Goal: Complete application form: Complete application form

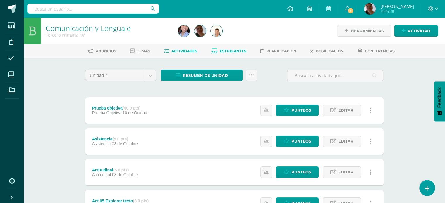
click at [234, 48] on link "Estudiantes" at bounding box center [228, 51] width 35 height 9
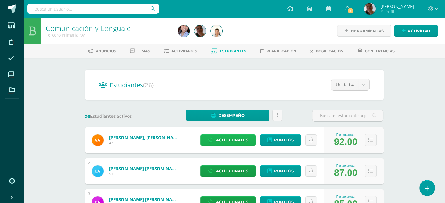
click at [233, 141] on span "Actitudinales" at bounding box center [232, 140] width 32 height 11
click at [0, 0] on span "(FORMACION DEL CARÁCTER)" at bounding box center [0, 0] width 0 height 0
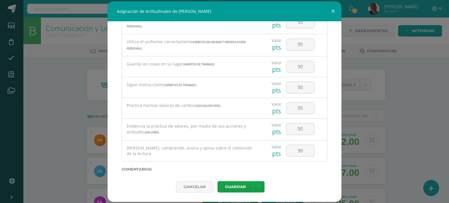
scroll to position [229, 0]
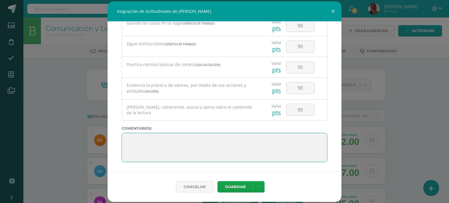
click at [130, 135] on textarea at bounding box center [225, 147] width 206 height 29
paste textarea "3. Su disciplina y compromiso es el reflejo del trabajo y constancia en las act…"
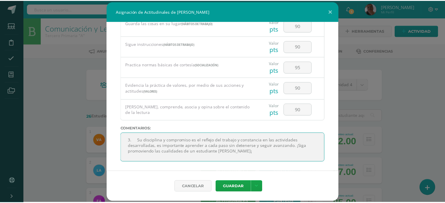
scroll to position [4, 0]
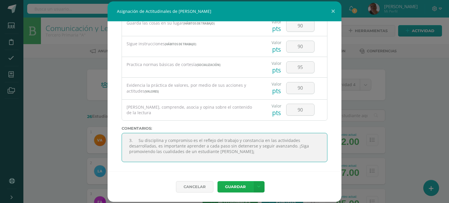
type textarea "3. Su disciplina y compromiso es el reflejo del trabajo y constancia en las act…"
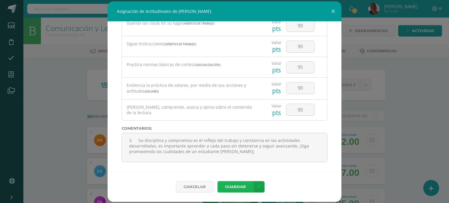
click at [248, 183] on button "Guardar" at bounding box center [236, 186] width 36 height 11
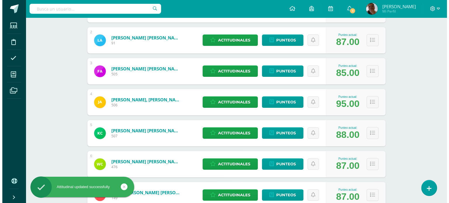
scroll to position [133, 0]
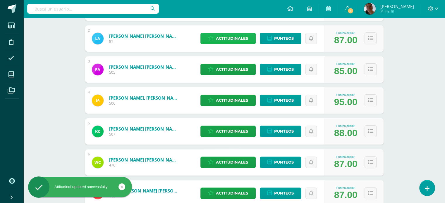
click at [231, 39] on span "Actitudinales" at bounding box center [232, 38] width 32 height 11
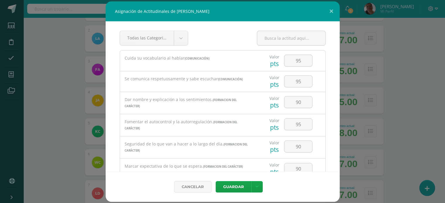
click at [231, 39] on div "Todas las Categorias Todas las Categorias Hábitos de trabajo Comunicación Hábit…" at bounding box center [223, 41] width 206 height 20
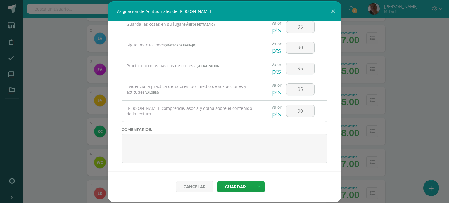
scroll to position [229, 0]
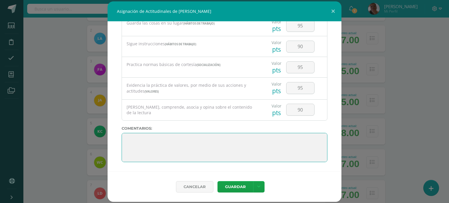
click at [133, 136] on textarea at bounding box center [225, 147] width 206 height 29
paste textarea "3. Su disciplina y compromiso es el reflejo del trabajo y constancia en las act…"
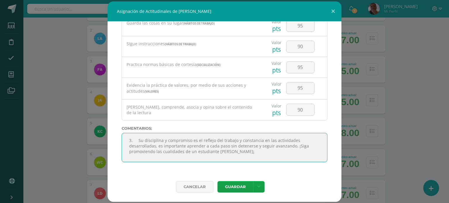
scroll to position [4, 0]
type textarea "3. Su disciplina y compromiso es el reflejo del trabajo y constancia en las act…"
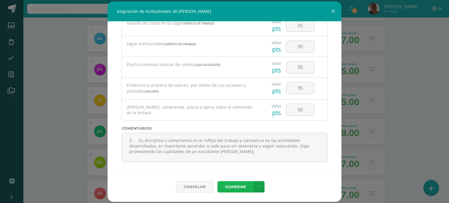
click at [241, 187] on button "Guardar" at bounding box center [236, 186] width 36 height 11
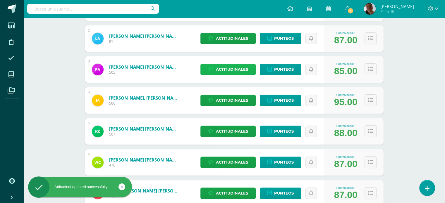
click at [225, 69] on span "Actitudinales" at bounding box center [232, 69] width 32 height 11
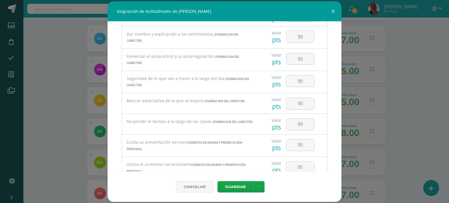
scroll to position [68, 0]
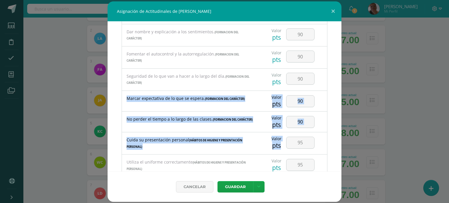
drag, startPoint x: 342, startPoint y: 89, endPoint x: 343, endPoint y: 132, distance: 43.6
click at [343, 132] on div "Asignación de Actitudinales de [PERSON_NAME] Todas las Categorias Todas las Cat…" at bounding box center [224, 101] width 445 height 201
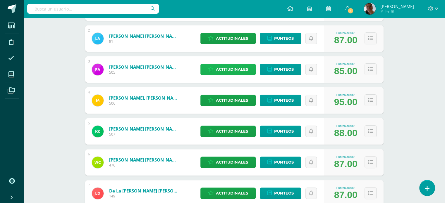
click at [232, 68] on span "Actitudinales" at bounding box center [232, 69] width 32 height 11
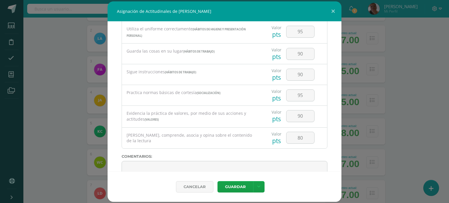
scroll to position [229, 0]
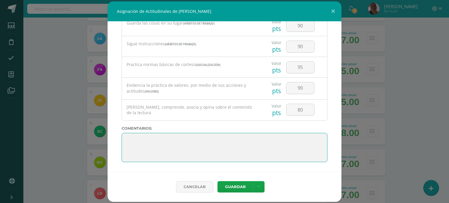
click at [139, 135] on textarea at bounding box center [225, 147] width 206 height 29
paste textarea "3. Su disciplina y compromiso es el reflejo del trabajo y constancia en las act…"
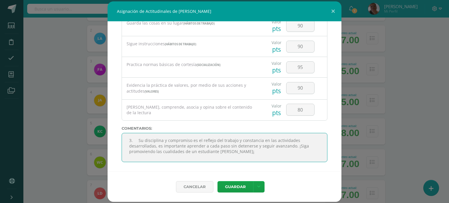
scroll to position [4, 0]
type textarea "3. Su disciplina y compromiso es el reflejo del trabajo y constancia en las act…"
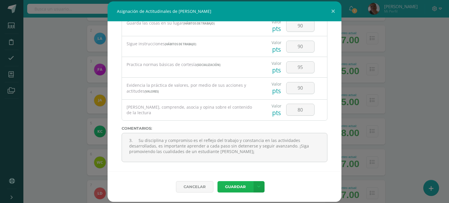
click at [236, 186] on button "Guardar" at bounding box center [236, 186] width 36 height 11
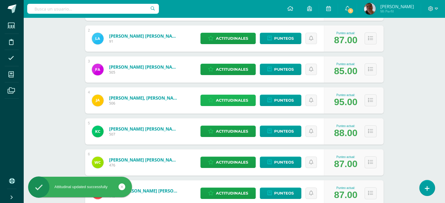
click at [235, 101] on span "Actitudinales" at bounding box center [232, 100] width 32 height 11
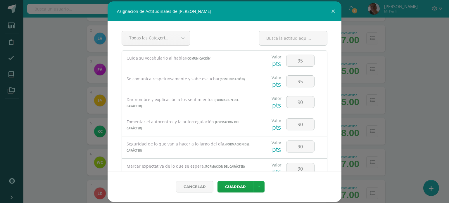
click at [337, 47] on div "Todas las Categorias Todas las Categorias Hábitos de trabajo Comunicación Hábit…" at bounding box center [225, 96] width 234 height 150
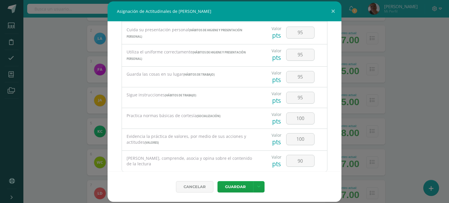
scroll to position [229, 0]
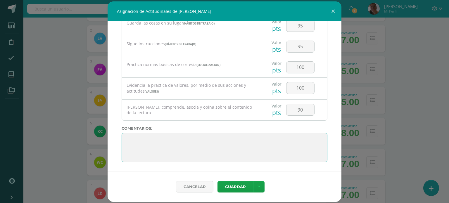
click at [129, 138] on textarea at bounding box center [225, 147] width 206 height 29
paste textarea "3. Su disciplina y compromiso es el reflejo del trabajo y constancia en las act…"
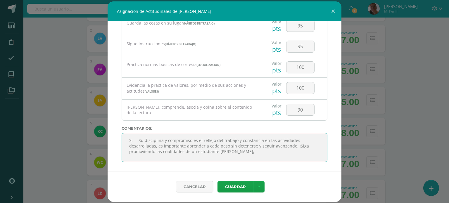
scroll to position [4, 0]
type textarea "3. Su disciplina y compromiso es el reflejo del trabajo y constancia en las act…"
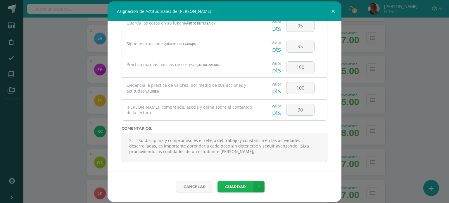
click at [242, 187] on button "Guardar" at bounding box center [236, 186] width 36 height 11
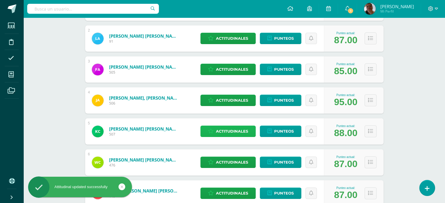
click at [249, 129] on link "Actitudinales" at bounding box center [227, 131] width 55 height 11
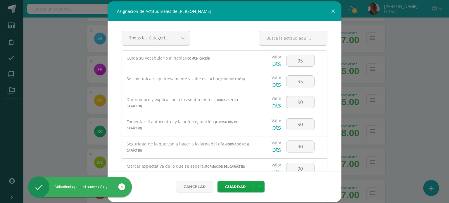
click at [249, 129] on div "Fomentar el autocontrol y la autorregulación. (FORMACION DEL CARÁCTER)" at bounding box center [190, 125] width 137 height 22
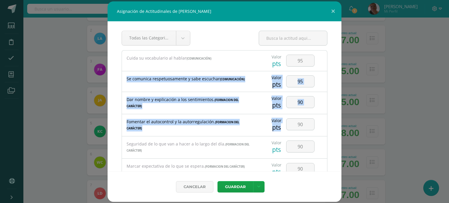
drag, startPoint x: 342, startPoint y: 68, endPoint x: 334, endPoint y: 126, distance: 58.8
click at [334, 126] on div "Asignación de Actitudinales de [PERSON_NAME] Todas las Categorias Todas las Cat…" at bounding box center [224, 101] width 445 height 201
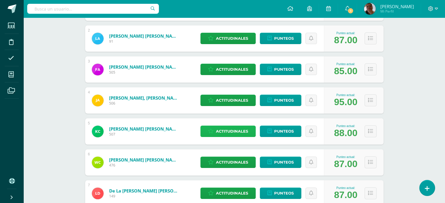
click at [224, 129] on span "Actitudinales" at bounding box center [232, 131] width 32 height 11
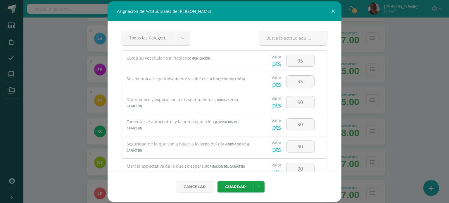
click at [224, 129] on div "Fomentar el autocontrol y la autorregulación. (FORMACION DEL CARÁCTER)" at bounding box center [190, 125] width 137 height 22
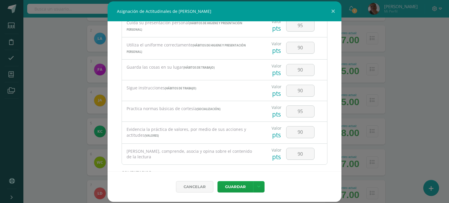
scroll to position [229, 0]
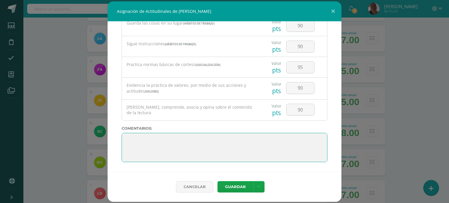
click at [130, 138] on textarea at bounding box center [225, 147] width 206 height 29
paste textarea "3. Su disciplina y compromiso es el reflejo del trabajo y constancia en las act…"
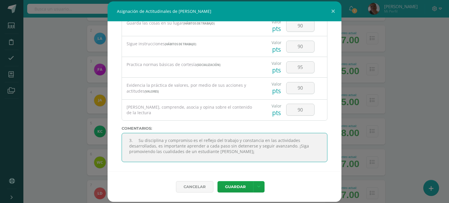
scroll to position [4, 0]
type textarea "3. Su disciplina y compromiso es el reflejo del trabajo y constancia en las act…"
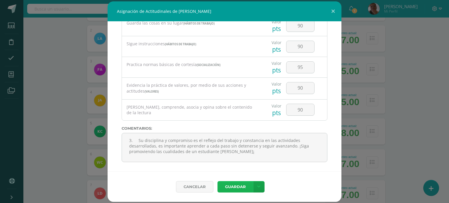
click at [231, 184] on button "Guardar" at bounding box center [236, 186] width 36 height 11
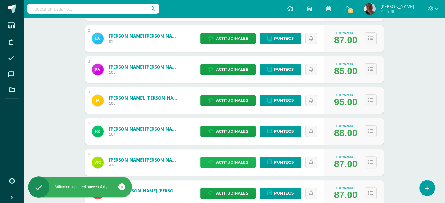
click at [243, 163] on span "Actitudinales" at bounding box center [232, 162] width 32 height 11
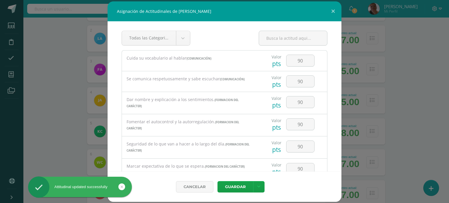
click at [243, 163] on div "Marcar expectativa de lo que se espera. (FORMACION DEL CARÁCTER)" at bounding box center [190, 167] width 137 height 16
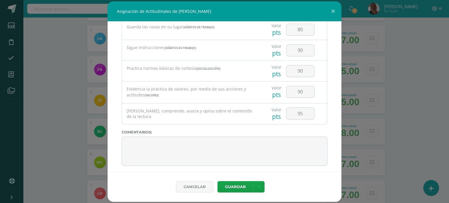
scroll to position [228, 0]
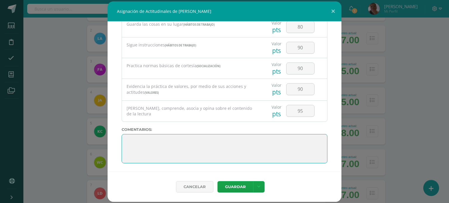
click at [126, 140] on textarea at bounding box center [225, 148] width 206 height 29
paste textarea "3. Su disciplina y compromiso es el reflejo del trabajo y constancia en las act…"
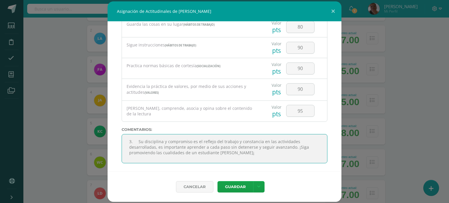
scroll to position [4, 0]
type textarea "3. Su disciplina y compromiso es el reflejo del trabajo y constancia en las act…"
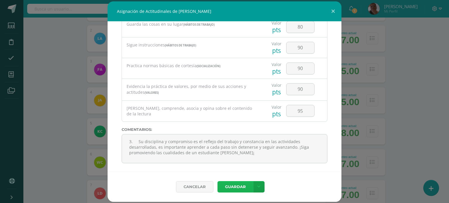
click at [237, 184] on button "Guardar" at bounding box center [236, 186] width 36 height 11
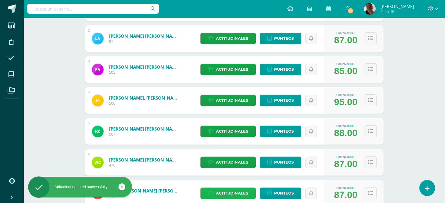
click at [232, 193] on span "Actitudinales" at bounding box center [232, 193] width 32 height 11
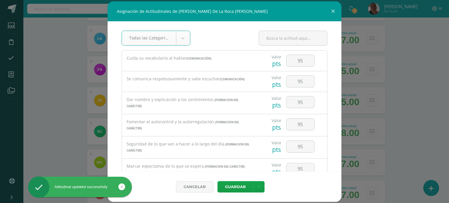
click at [232, 193] on div "Asignación de Actitudinales de [PERSON_NAME] De La Roca [PERSON_NAME] Todas las…" at bounding box center [224, 101] width 445 height 201
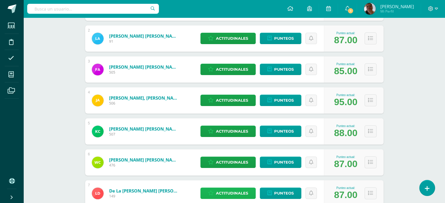
click at [232, 193] on span "Actitudinales" at bounding box center [232, 193] width 32 height 11
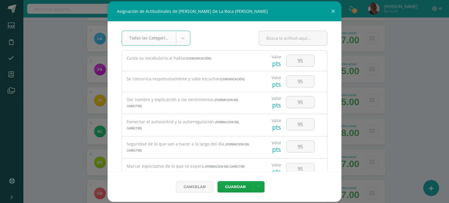
click at [232, 193] on div "Asignación de Actitudinales de [PERSON_NAME] De La Roca [PERSON_NAME] Todas las…" at bounding box center [224, 101] width 445 height 201
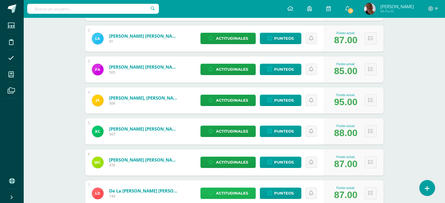
click at [231, 193] on span "Actitudinales" at bounding box center [232, 193] width 32 height 11
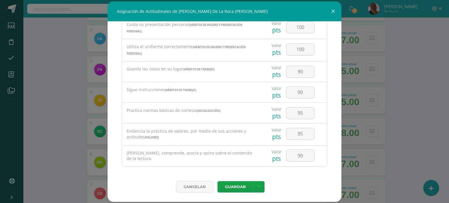
scroll to position [229, 0]
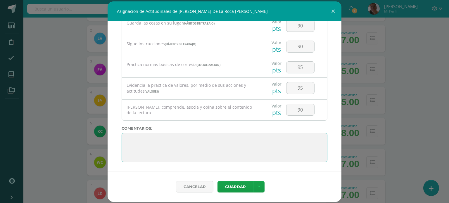
click at [128, 138] on textarea at bounding box center [225, 147] width 206 height 29
paste textarea "3. Su disciplina y compromiso es el reflejo del trabajo y constancia en las act…"
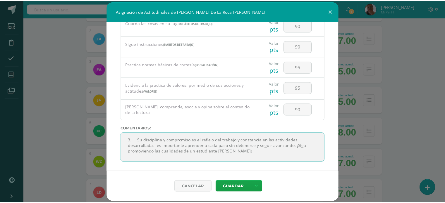
scroll to position [4, 0]
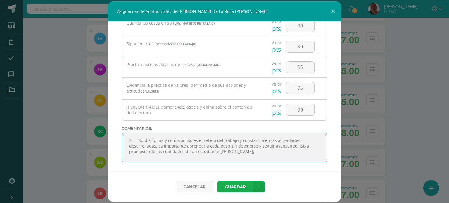
type textarea "3. Su disciplina y compromiso es el reflejo del trabajo y constancia en las act…"
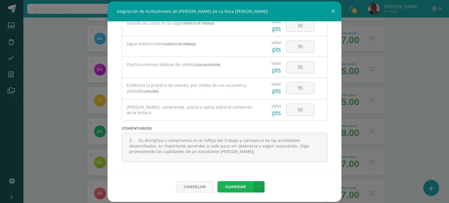
click at [233, 188] on button "Guardar" at bounding box center [236, 186] width 36 height 11
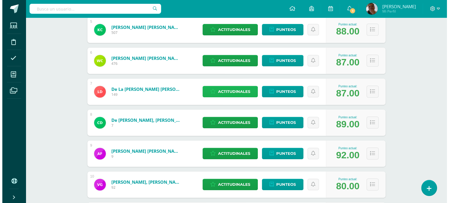
scroll to position [233, 0]
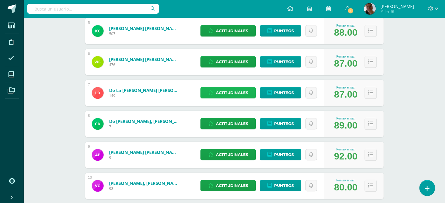
click at [233, 93] on span "Actitudinales" at bounding box center [232, 92] width 32 height 11
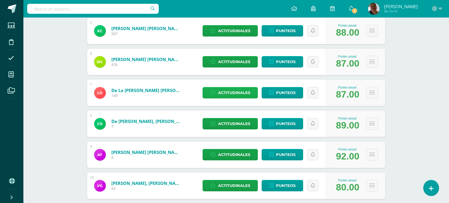
click at [0, 0] on div "Dar nombre y explicación a los sentimientos. (FORMACION DEL CARÁCTER)" at bounding box center [0, 0] width 0 height 0
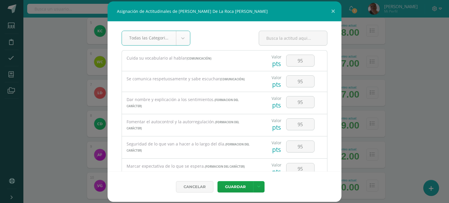
scroll to position [229, 0]
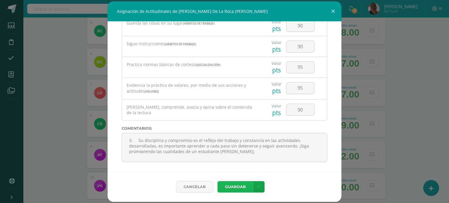
click at [244, 185] on button "Guardar" at bounding box center [236, 186] width 36 height 11
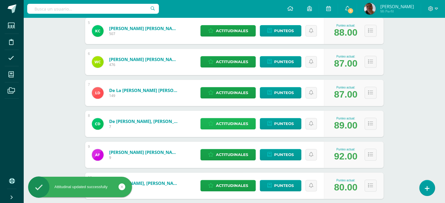
click at [228, 126] on span "Actitudinales" at bounding box center [232, 123] width 32 height 11
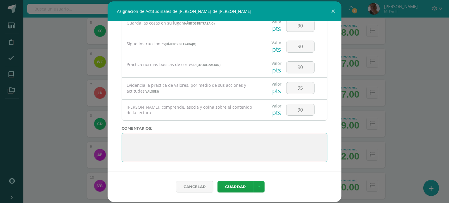
click at [129, 137] on textarea at bounding box center [225, 147] width 206 height 29
paste textarea "3. Su disciplina y compromiso es el reflejo del trabajo y constancia en las act…"
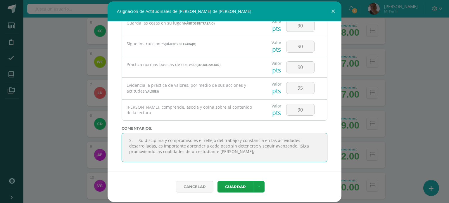
scroll to position [4, 0]
type textarea "3. Su disciplina y compromiso es el reflejo del trabajo y constancia en las act…"
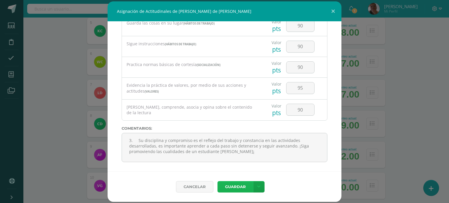
click at [243, 187] on button "Guardar" at bounding box center [236, 186] width 36 height 11
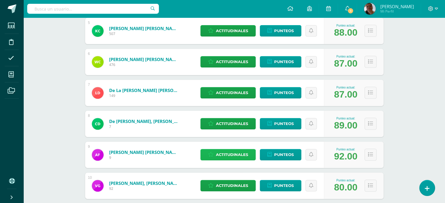
click at [229, 156] on span "Actitudinales" at bounding box center [232, 154] width 32 height 11
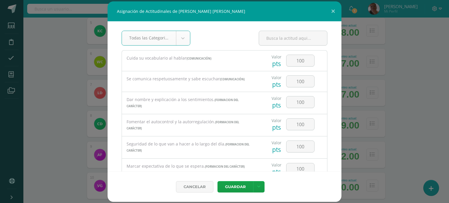
scroll to position [229, 0]
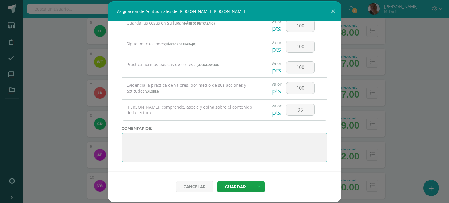
click at [131, 139] on textarea at bounding box center [225, 147] width 206 height 29
paste textarea "3. Su disciplina y compromiso es el reflejo del trabajo y constancia en las act…"
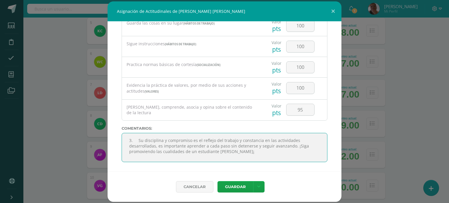
scroll to position [4, 0]
type textarea "3. Su disciplina y compromiso es el reflejo del trabajo y constancia en las act…"
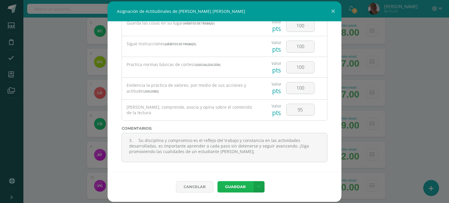
click at [235, 189] on button "Guardar" at bounding box center [236, 186] width 36 height 11
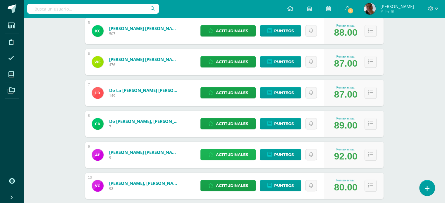
click at [236, 154] on span "Actitudinales" at bounding box center [232, 154] width 32 height 11
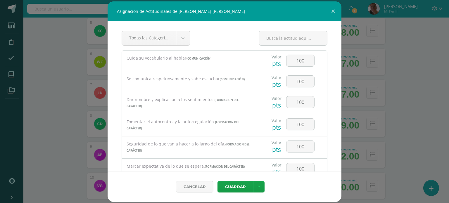
click at [236, 154] on div "Cuida su vocabulario al hablar (Comunicación) Valor pts 100 95" at bounding box center [225, 200] width 206 height 300
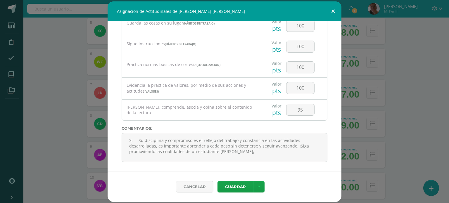
click at [333, 10] on button at bounding box center [333, 11] width 17 height 20
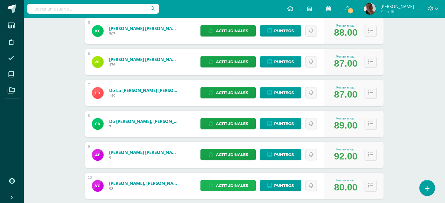
click at [245, 187] on span "Actitudinales" at bounding box center [232, 186] width 32 height 11
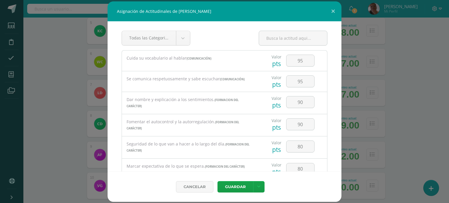
click at [245, 187] on div "Cancelar [GEOGRAPHIC_DATA] Guardar y poblar en todos mis cursos" at bounding box center [225, 187] width 234 height 30
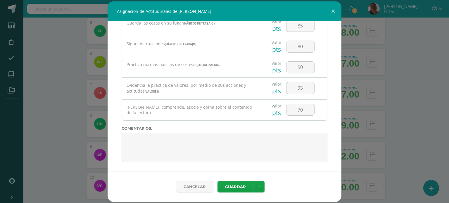
click at [331, 136] on div "Todas las Categorias Todas las Categorias Hábitos de trabajo Comunicación Hábit…" at bounding box center [225, 96] width 234 height 150
click at [127, 139] on textarea at bounding box center [225, 147] width 206 height 29
paste textarea "3. Su disciplina y compromiso es el reflejo del trabajo y constancia en las act…"
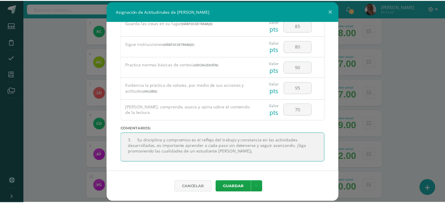
scroll to position [4, 0]
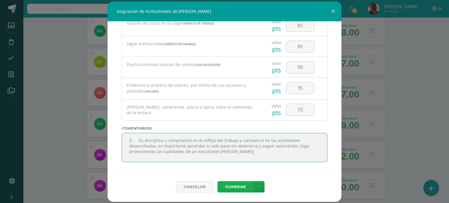
type textarea "3. Su disciplina y compromiso es el reflejo del trabajo y constancia en las act…"
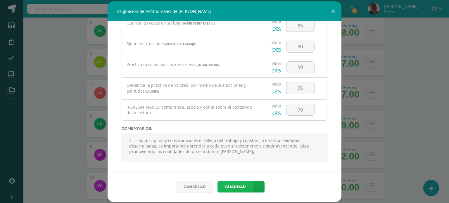
click at [236, 185] on button "Guardar" at bounding box center [236, 186] width 36 height 11
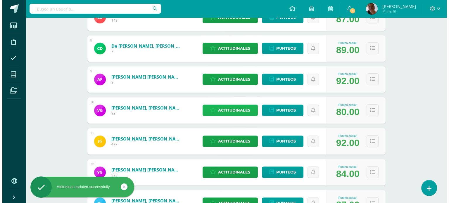
scroll to position [307, 0]
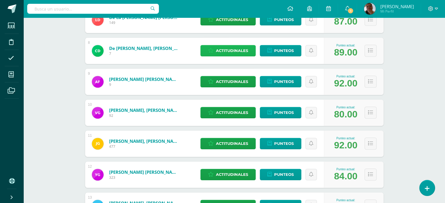
click at [236, 49] on span "Actitudinales" at bounding box center [232, 50] width 32 height 11
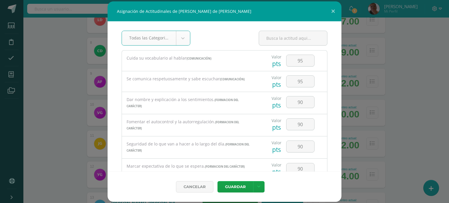
scroll to position [224, 0]
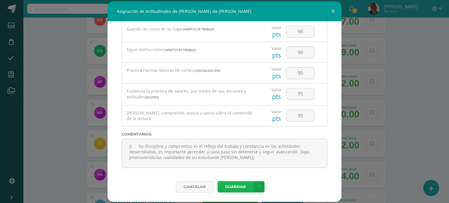
click at [240, 185] on button "Guardar" at bounding box center [236, 186] width 36 height 11
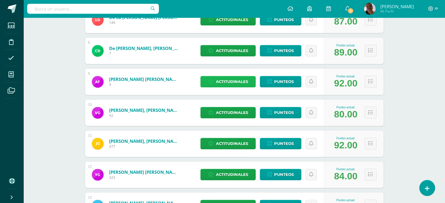
click at [229, 83] on span "Actitudinales" at bounding box center [232, 81] width 32 height 11
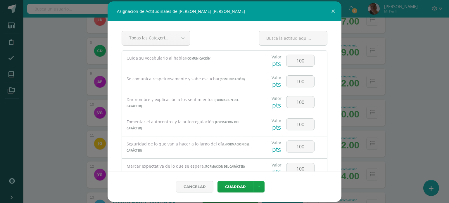
click at [229, 83] on div "Se comunica respetuosamente y sabe escuchar (Comunicación)" at bounding box center [190, 79] width 137 height 16
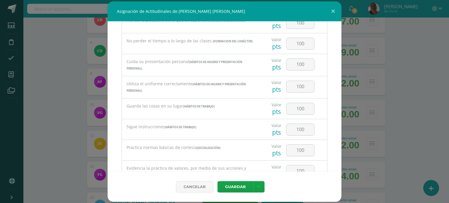
scroll to position [229, 0]
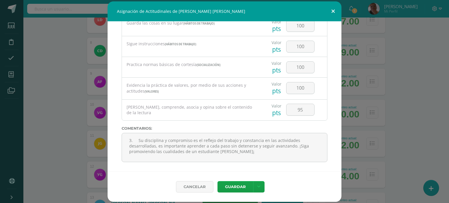
click at [332, 11] on button at bounding box center [333, 11] width 17 height 20
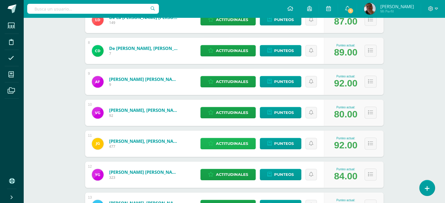
click at [226, 141] on span "Actitudinales" at bounding box center [232, 143] width 32 height 11
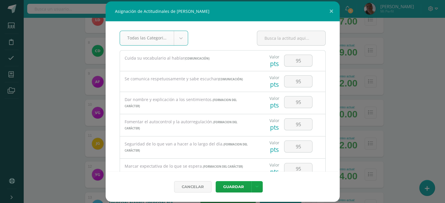
click at [226, 141] on div "Seguridad de lo que van a hacer a lo largo del día. (FORMACION DEL CARÁCTER)" at bounding box center [189, 147] width 128 height 13
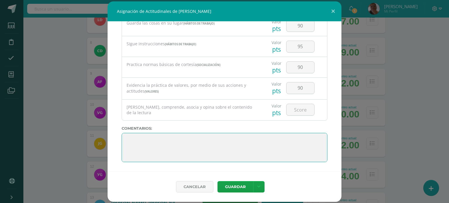
click at [137, 137] on textarea at bounding box center [225, 147] width 206 height 29
paste textarea "3. Su disciplina y compromiso es el reflejo del trabajo y constancia en las act…"
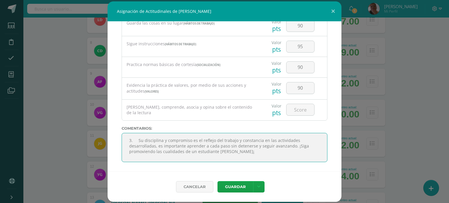
scroll to position [4, 0]
type textarea "3. Su disciplina y compromiso es el reflejo del trabajo y constancia en las act…"
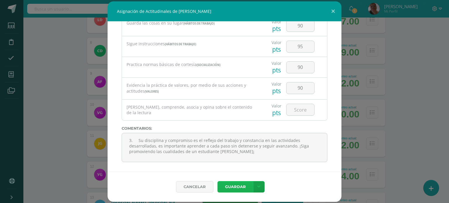
click at [232, 188] on button "Guardar" at bounding box center [236, 186] width 36 height 11
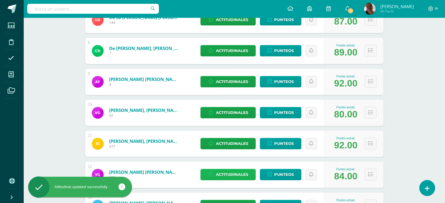
click at [232, 176] on span "Actitudinales" at bounding box center [232, 174] width 32 height 11
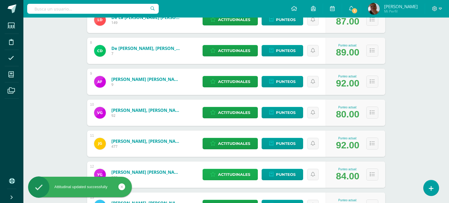
click at [0, 0] on div "Cancelar [GEOGRAPHIC_DATA] Guardar y poblar en todos mis cursos" at bounding box center [0, 0] width 0 height 0
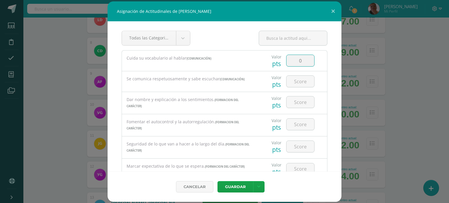
click at [295, 62] on input "0" at bounding box center [301, 60] width 28 height 11
click at [302, 62] on input "0" at bounding box center [301, 60] width 28 height 11
type input "85"
click at [299, 80] on input "number" at bounding box center [301, 81] width 28 height 11
type input "80"
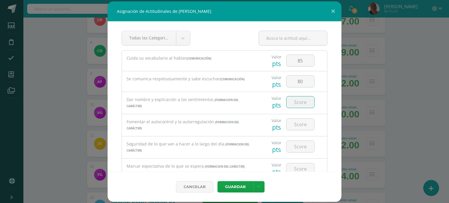
click at [301, 102] on input "number" at bounding box center [301, 102] width 28 height 11
click at [297, 105] on input "number" at bounding box center [301, 102] width 28 height 11
type input "85"
click at [300, 123] on input "number" at bounding box center [301, 124] width 28 height 11
type input "9"
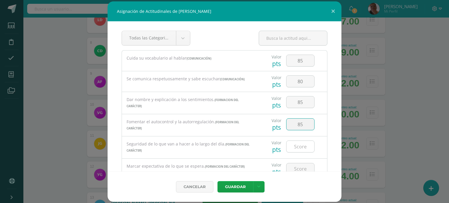
type input "85"
click at [298, 147] on input "number" at bounding box center [301, 146] width 28 height 11
type input "85"
click at [298, 167] on input "number" at bounding box center [301, 169] width 28 height 11
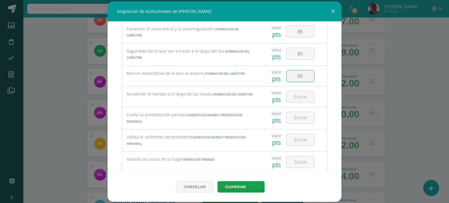
scroll to position [98, 0]
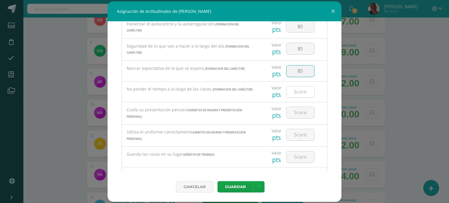
type input "85"
click at [296, 91] on input "number" at bounding box center [301, 91] width 28 height 11
type input "85"
click at [301, 109] on input "number" at bounding box center [301, 112] width 28 height 11
type input "95"
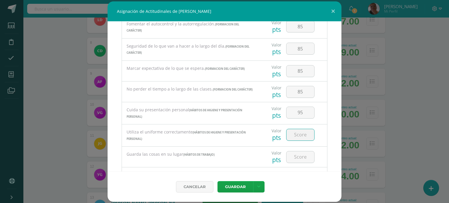
click at [301, 134] on input "number" at bounding box center [301, 134] width 28 height 11
type input "95"
click at [300, 160] on input "number" at bounding box center [301, 157] width 28 height 11
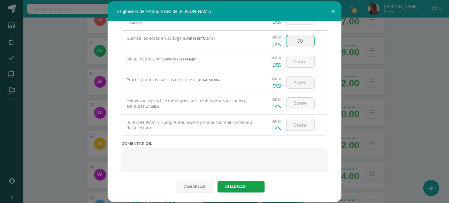
scroll to position [229, 0]
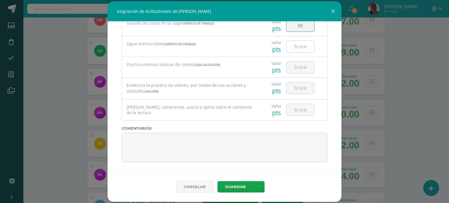
type input "90"
click at [302, 45] on input "number" at bounding box center [301, 46] width 28 height 11
type input "90"
click at [302, 68] on input "number" at bounding box center [301, 67] width 28 height 11
type input "90"
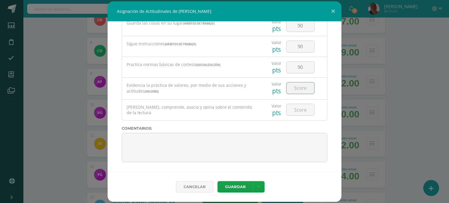
click at [297, 87] on input "number" at bounding box center [301, 88] width 28 height 11
type input "90"
click at [297, 111] on input "number" at bounding box center [301, 109] width 28 height 11
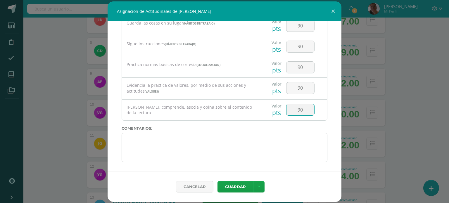
type input "90"
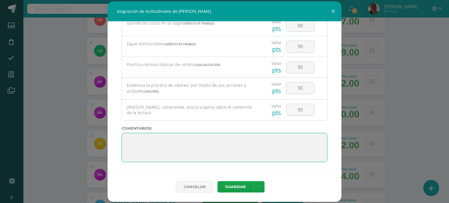
click at [165, 134] on textarea at bounding box center [225, 147] width 206 height 29
paste textarea "3. Su disciplina y compromiso es el reflejo del trabajo y constancia en las act…"
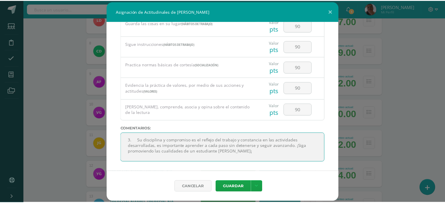
scroll to position [4, 0]
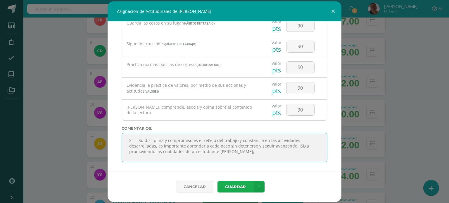
type textarea "3. Su disciplina y compromiso es el reflejo del trabajo y constancia en las act…"
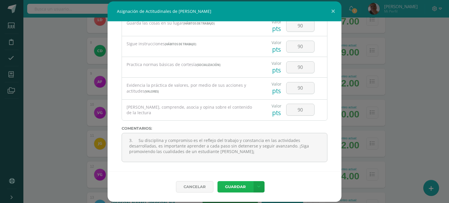
click at [242, 190] on button "Guardar" at bounding box center [236, 186] width 36 height 11
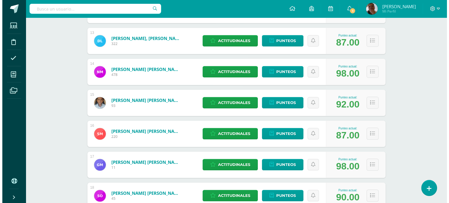
scroll to position [476, 0]
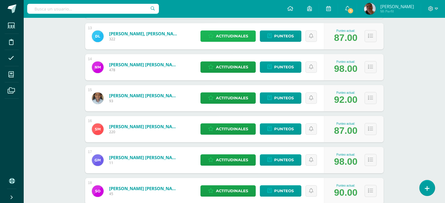
click at [227, 32] on span "Actitudinales" at bounding box center [232, 36] width 32 height 11
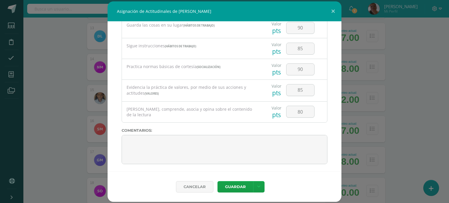
scroll to position [229, 0]
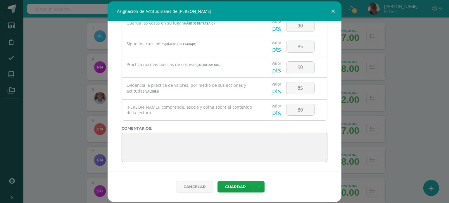
click at [145, 139] on textarea at bounding box center [225, 147] width 206 height 29
paste textarea "3. Su disciplina y compromiso es el reflejo del trabajo y constancia en las act…"
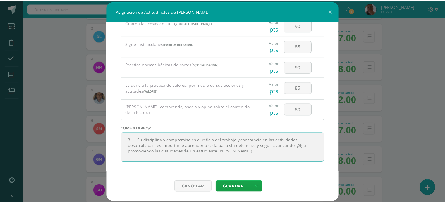
scroll to position [4, 0]
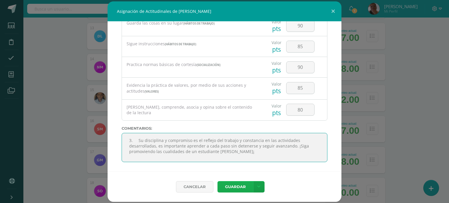
type textarea "3. Su disciplina y compromiso es el reflejo del trabajo y constancia en las act…"
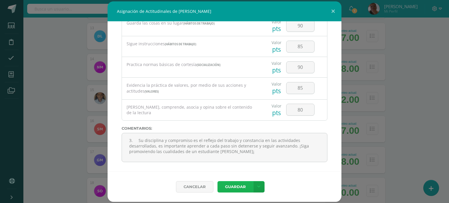
click at [225, 188] on button "Guardar" at bounding box center [236, 186] width 36 height 11
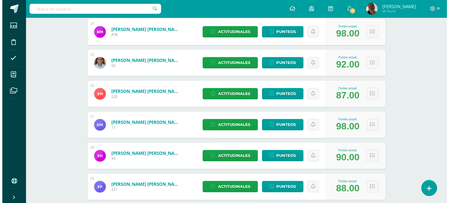
scroll to position [516, 0]
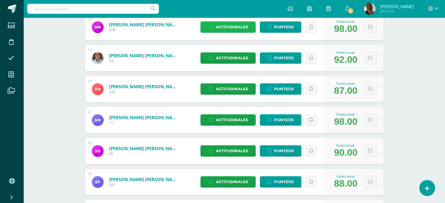
click at [237, 25] on span "Actitudinales" at bounding box center [232, 27] width 32 height 11
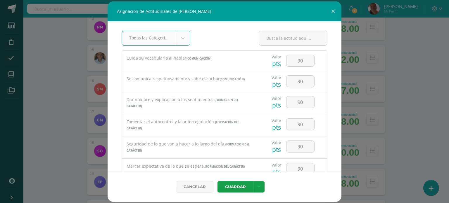
scroll to position [229, 0]
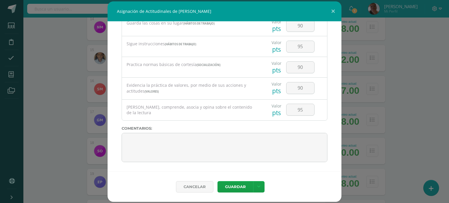
click at [121, 136] on div "Todas las Categorias Todas las Categorias Hábitos de trabajo Comunicación Hábit…" at bounding box center [225, 96] width 234 height 150
click at [130, 138] on textarea at bounding box center [225, 147] width 206 height 29
paste textarea "3. Su disciplina y compromiso es el reflejo del trabajo y constancia en las act…"
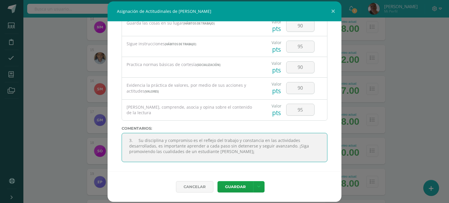
scroll to position [4, 0]
type textarea "3. Su disciplina y compromiso es el reflejo del trabajo y constancia en las act…"
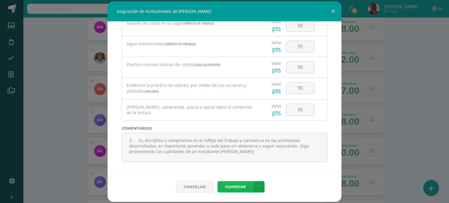
click at [232, 188] on button "Guardar" at bounding box center [236, 186] width 36 height 11
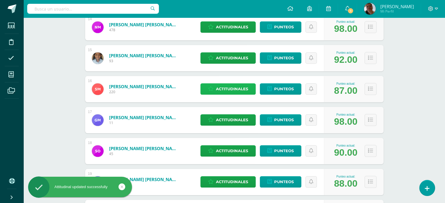
click at [225, 89] on span "Actitudinales" at bounding box center [232, 89] width 32 height 11
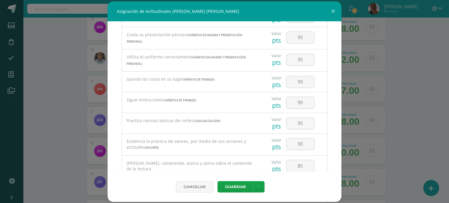
scroll to position [229, 0]
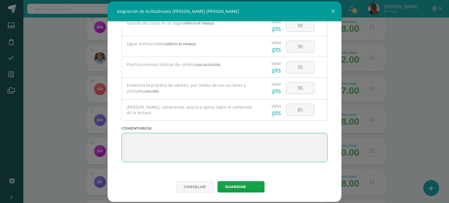
click at [134, 137] on textarea at bounding box center [225, 147] width 206 height 29
paste textarea "3. Su disciplina y compromiso es el reflejo del trabajo y constancia en las act…"
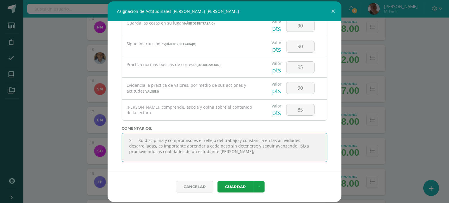
scroll to position [4, 0]
type textarea "3. Su disciplina y compromiso es el reflejo del trabajo y constancia en las act…"
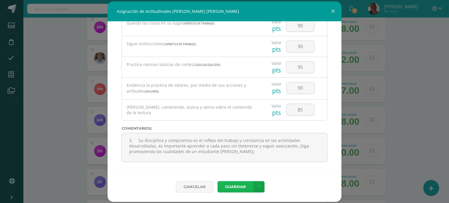
click at [229, 185] on button "Guardar" at bounding box center [236, 186] width 36 height 11
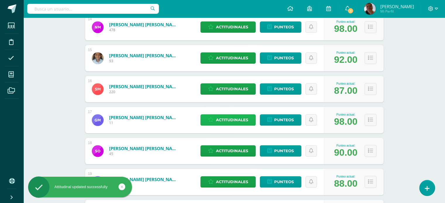
click at [229, 121] on span "Actitudinales" at bounding box center [232, 120] width 32 height 11
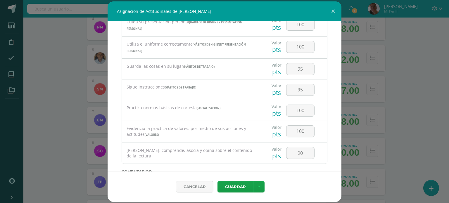
scroll to position [229, 0]
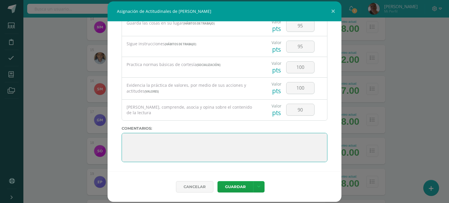
click at [140, 141] on textarea at bounding box center [225, 147] width 206 height 29
paste textarea "3. Su disciplina y compromiso es el reflejo del trabajo y constancia en las act…"
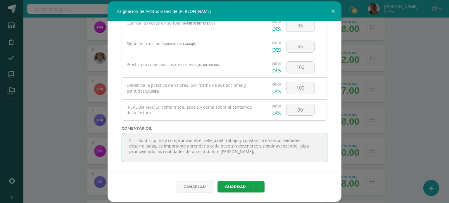
scroll to position [4, 0]
type textarea "3. Su disciplina y compromiso es el reflejo del trabajo y constancia en las act…"
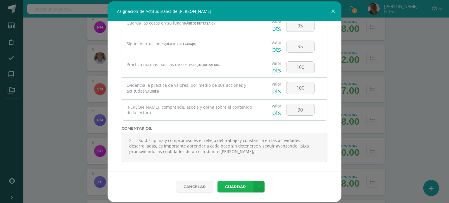
click at [241, 187] on button "Guardar" at bounding box center [236, 186] width 36 height 11
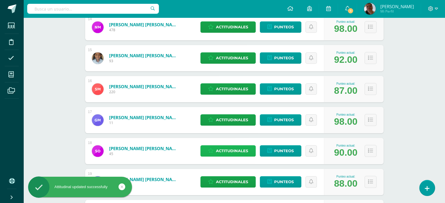
click at [231, 154] on span "Actitudinales" at bounding box center [232, 151] width 32 height 11
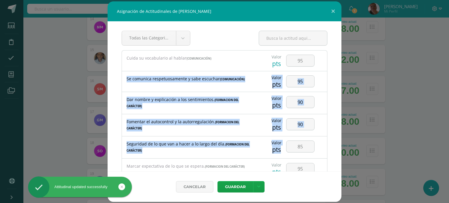
drag, startPoint x: 342, startPoint y: 60, endPoint x: 323, endPoint y: 156, distance: 97.8
click at [323, 156] on div "Asignación de Actitudinales de [PERSON_NAME] Todas las Categorias Todas las Cat…" at bounding box center [224, 101] width 445 height 201
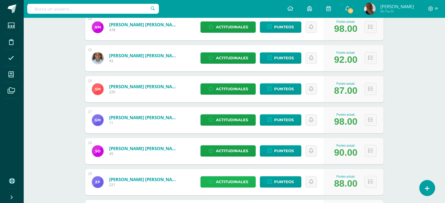
click at [220, 182] on span "Actitudinales" at bounding box center [232, 182] width 32 height 11
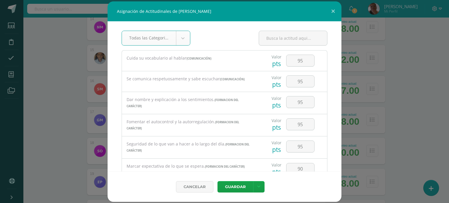
scroll to position [229, 0]
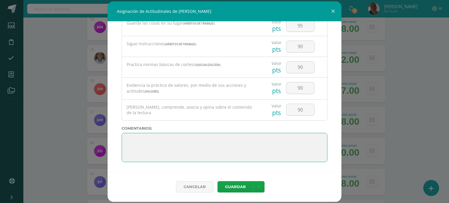
click at [130, 139] on textarea at bounding box center [225, 147] width 206 height 29
paste textarea "3. Su disciplina y compromiso es el reflejo del trabajo y constancia en las act…"
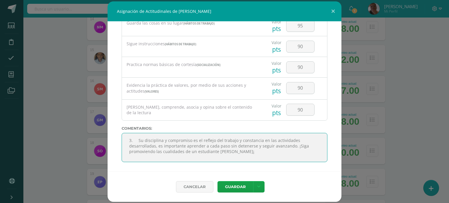
scroll to position [4, 0]
type textarea "3. Su disciplina y compromiso es el reflejo del trabajo y constancia en las act…"
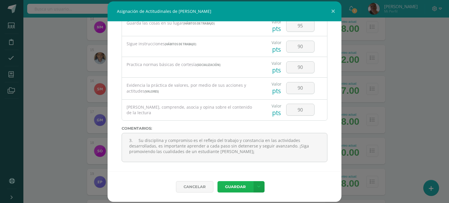
click at [232, 185] on button "Guardar" at bounding box center [236, 186] width 36 height 11
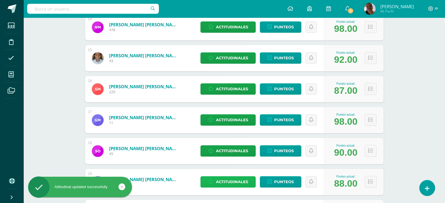
click at [222, 181] on span "Actitudinales" at bounding box center [232, 182] width 32 height 11
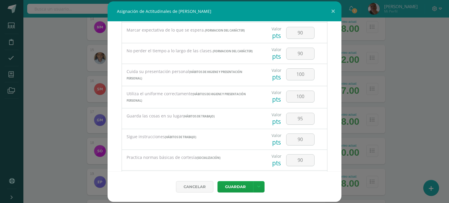
scroll to position [229, 0]
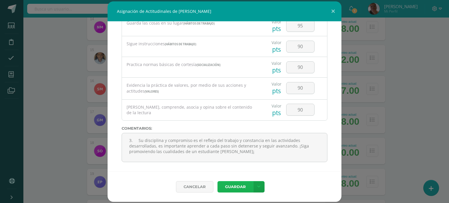
click at [237, 192] on button "Guardar" at bounding box center [236, 186] width 36 height 11
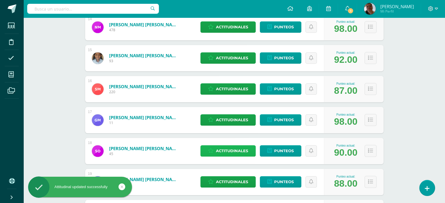
click at [241, 148] on span "Actitudinales" at bounding box center [232, 151] width 32 height 11
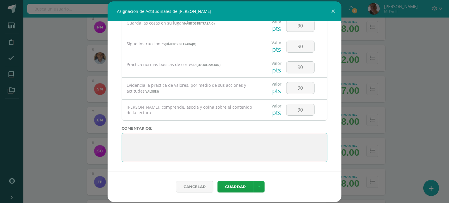
click at [145, 140] on textarea at bounding box center [225, 147] width 206 height 29
paste textarea "3. Su disciplina y compromiso es el reflejo del trabajo y constancia en las act…"
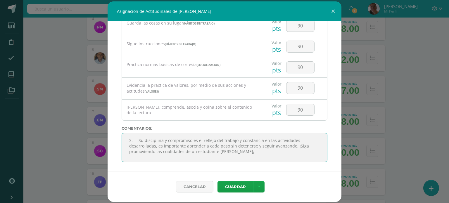
scroll to position [4, 0]
type textarea "3. Su disciplina y compromiso es el reflejo del trabajo y constancia en las act…"
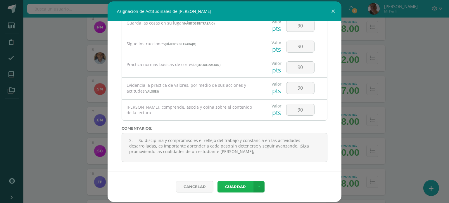
click at [236, 185] on button "Guardar" at bounding box center [236, 186] width 36 height 11
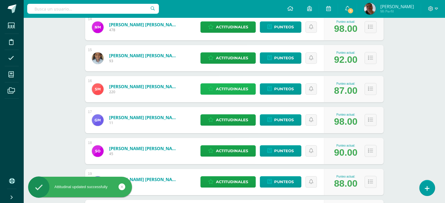
click at [234, 88] on span "Actitudinales" at bounding box center [232, 89] width 32 height 11
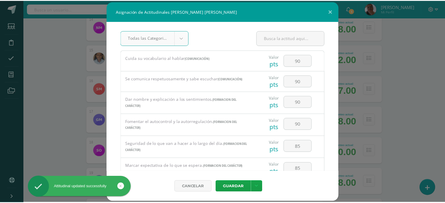
scroll to position [229, 0]
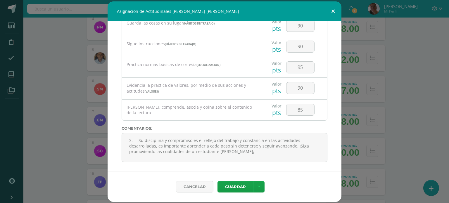
click at [334, 8] on button at bounding box center [333, 11] width 17 height 20
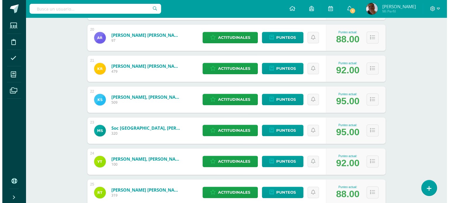
scroll to position [693, 0]
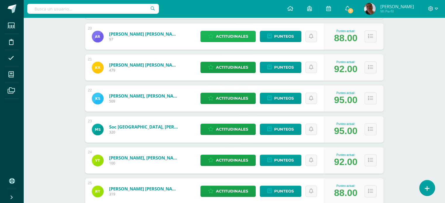
click at [226, 38] on span "Actitudinales" at bounding box center [232, 36] width 32 height 11
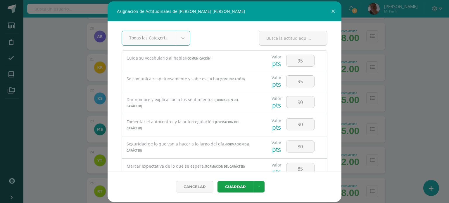
scroll to position [229, 0]
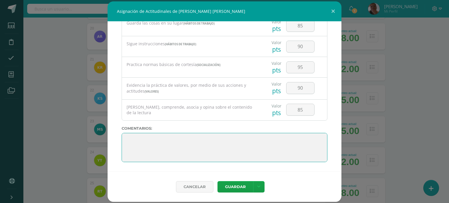
click at [131, 138] on textarea at bounding box center [225, 147] width 206 height 29
paste textarea "3. Su disciplina y compromiso es el reflejo del trabajo y constancia en las act…"
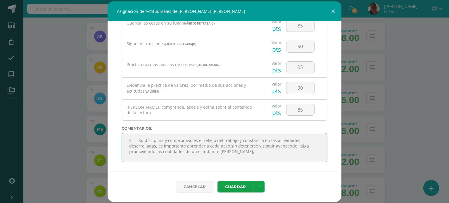
scroll to position [4, 0]
type textarea "3. Su disciplina y compromiso es el reflejo del trabajo y constancia en las act…"
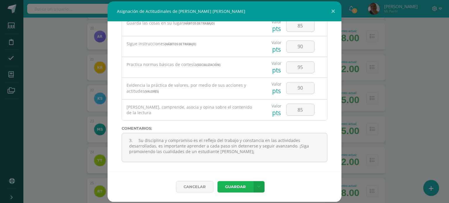
click at [240, 186] on button "Guardar" at bounding box center [236, 186] width 36 height 11
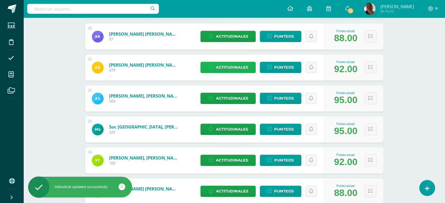
click at [240, 67] on span "Actitudinales" at bounding box center [232, 67] width 32 height 11
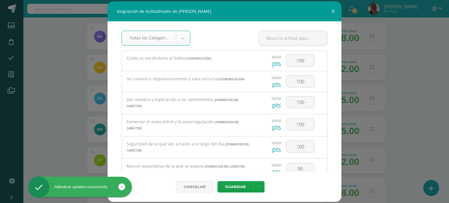
scroll to position [229, 0]
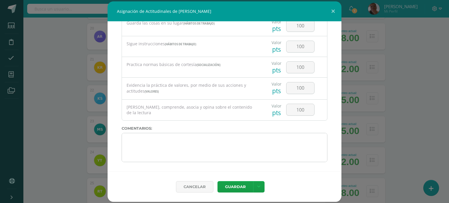
paste input "3. Su disciplina y compromiso es el reflejo del trabajo y constancia en las act…"
type input "3. Su disciplina y compromiso es el reflejo del trabajo y constancia en las act…"
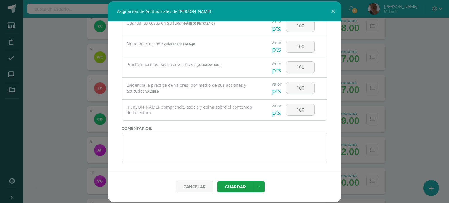
scroll to position [0, 379]
type input "3. Su disciplina y compromiso es el reflejo del trabajo y constancia en las act…"
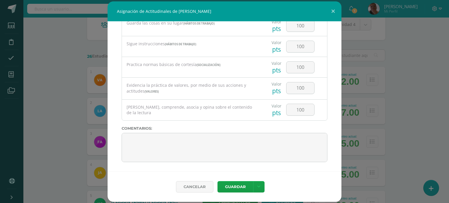
click at [133, 139] on textarea at bounding box center [225, 147] width 206 height 29
paste textarea "3. Su disciplina y compromiso es el reflejo del trabajo y constancia en las act…"
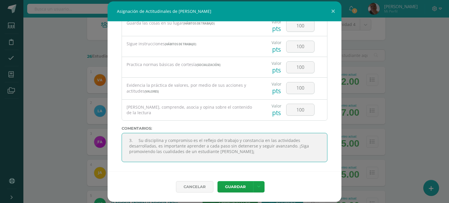
scroll to position [4, 0]
type textarea "3. Su disciplina y compromiso es el reflejo del trabajo y constancia en las act…"
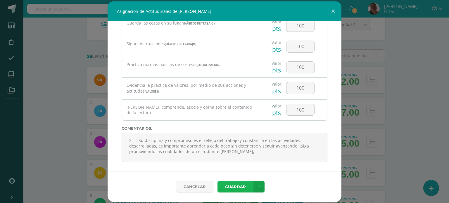
click at [229, 186] on button "Guardar" at bounding box center [236, 186] width 36 height 11
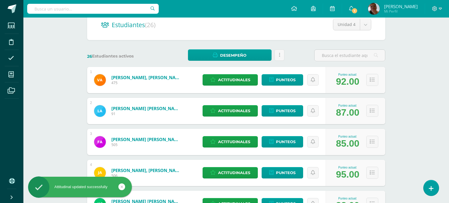
scroll to position [659, 0]
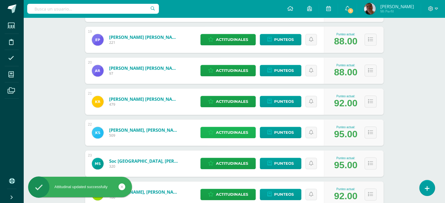
click at [223, 131] on span "Actitudinales" at bounding box center [232, 132] width 32 height 11
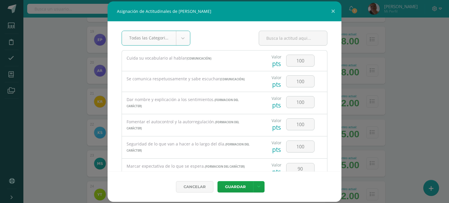
scroll to position [229, 0]
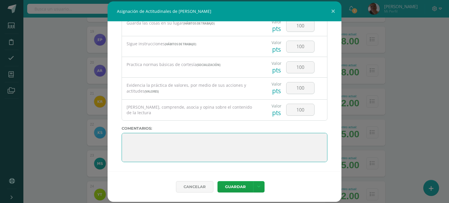
click at [127, 140] on textarea at bounding box center [225, 147] width 206 height 29
paste textarea "3. Su disciplina y compromiso es el reflejo del trabajo y constancia en las act…"
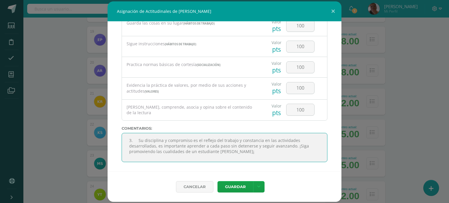
scroll to position [4, 0]
type textarea "3. Su disciplina y compromiso es el reflejo del trabajo y constancia en las act…"
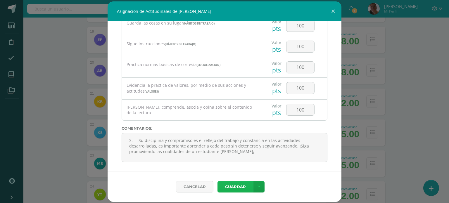
click at [235, 186] on button "Guardar" at bounding box center [236, 186] width 36 height 11
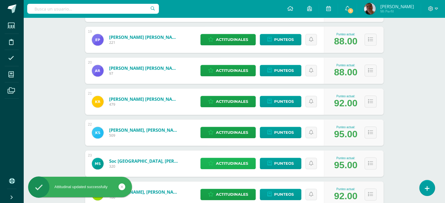
click at [229, 164] on span "Actitudinales" at bounding box center [232, 163] width 32 height 11
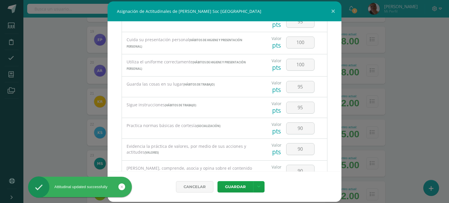
scroll to position [229, 0]
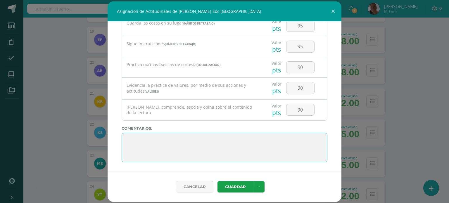
click at [138, 138] on textarea at bounding box center [225, 147] width 206 height 29
paste textarea "3. Su disciplina y compromiso es el reflejo del trabajo y constancia en las act…"
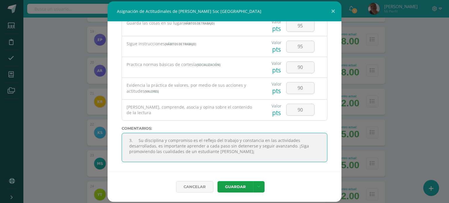
scroll to position [4, 0]
type textarea "3. Su disciplina y compromiso es el reflejo del trabajo y constancia en las act…"
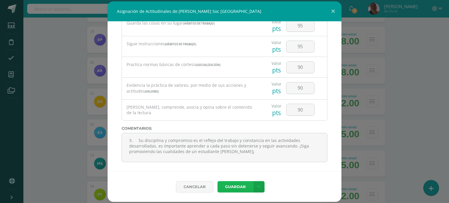
click at [234, 184] on button "Guardar" at bounding box center [236, 186] width 36 height 11
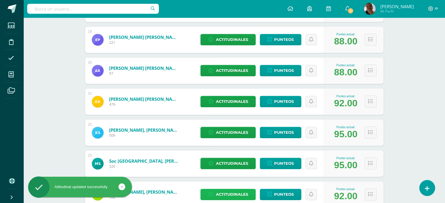
click at [218, 193] on span "Actitudinales" at bounding box center [232, 194] width 32 height 11
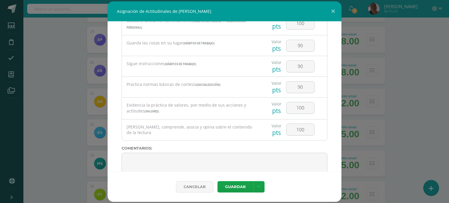
scroll to position [229, 0]
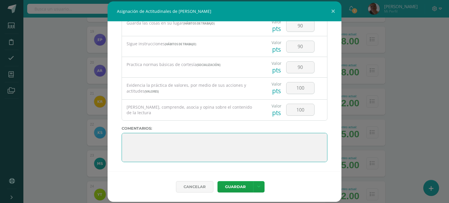
click at [131, 140] on textarea at bounding box center [225, 147] width 206 height 29
paste textarea "3. Su disciplina y compromiso es el reflejo del trabajo y constancia en las act…"
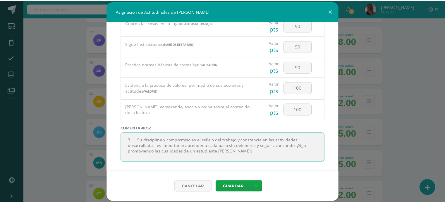
scroll to position [4, 0]
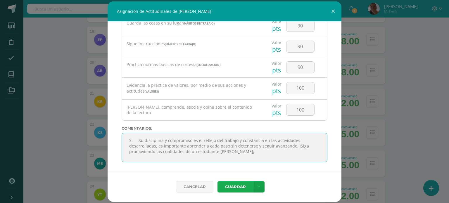
type textarea "3. Su disciplina y compromiso es el reflejo del trabajo y constancia en las act…"
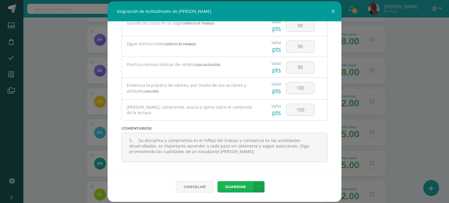
click at [231, 187] on button "Guardar" at bounding box center [236, 186] width 36 height 11
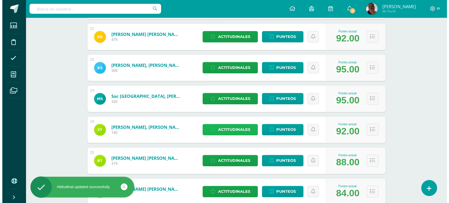
scroll to position [764, 0]
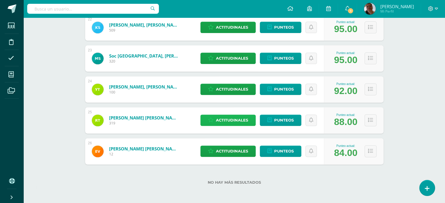
click at [243, 118] on span "Actitudinales" at bounding box center [232, 120] width 32 height 11
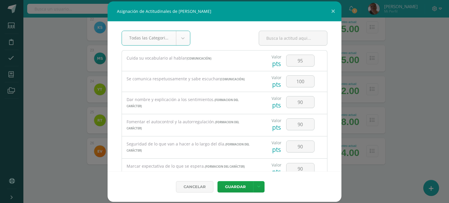
scroll to position [229, 0]
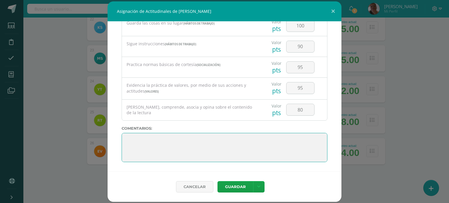
click at [142, 136] on textarea at bounding box center [225, 147] width 206 height 29
paste textarea "3. Su disciplina y compromiso es el reflejo del trabajo y constancia en las act…"
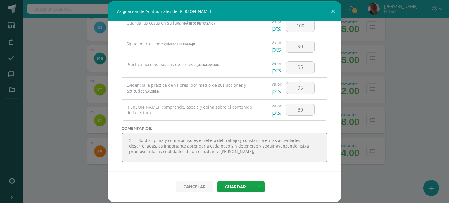
scroll to position [4, 0]
type textarea "3. Su disciplina y compromiso es el reflejo del trabajo y constancia en las act…"
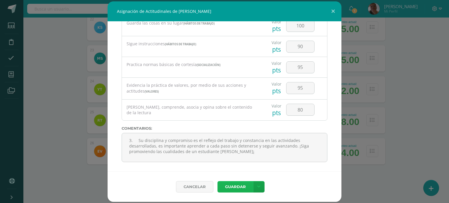
click at [239, 186] on button "Guardar" at bounding box center [236, 186] width 36 height 11
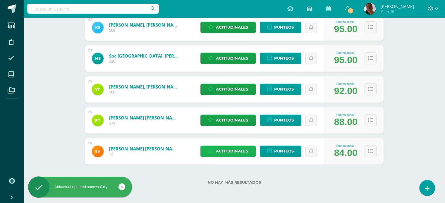
click at [237, 147] on span "Actitudinales" at bounding box center [232, 151] width 32 height 11
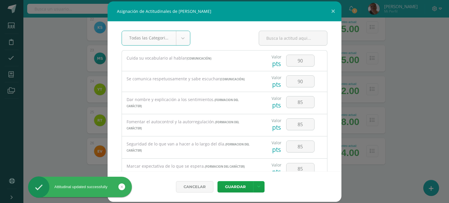
scroll to position [229, 0]
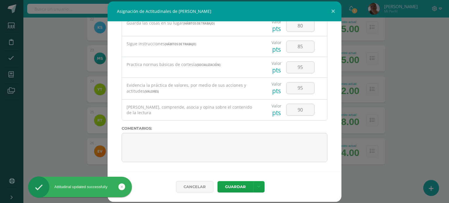
click at [322, 182] on div "Cancelar [GEOGRAPHIC_DATA] Guardar y poblar en todos mis cursos" at bounding box center [225, 187] width 234 height 30
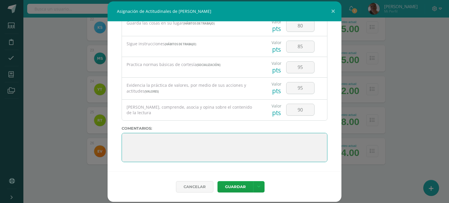
click at [130, 140] on textarea at bounding box center [225, 147] width 206 height 29
paste textarea "3. Su disciplina y compromiso es el reflejo del trabajo y constancia en las act…"
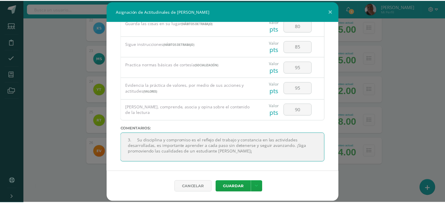
scroll to position [4, 0]
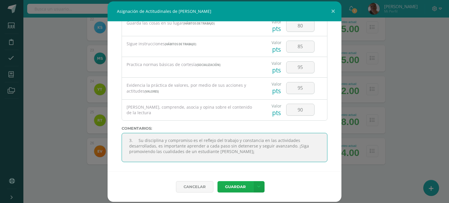
type textarea "3. Su disciplina y compromiso es el reflejo del trabajo y constancia en las act…"
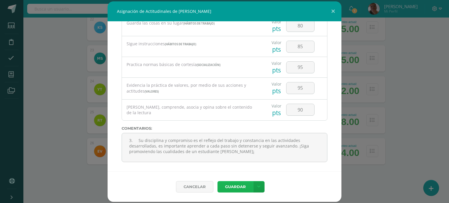
click at [235, 189] on button "Guardar" at bounding box center [236, 186] width 36 height 11
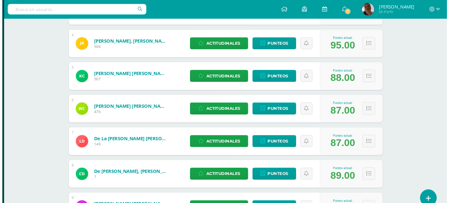
scroll to position [121, 0]
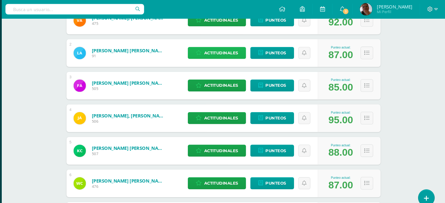
click at [228, 49] on span "Actitudinales" at bounding box center [232, 50] width 32 height 11
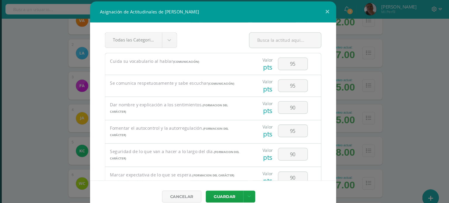
click at [228, 49] on div "Todas las Categorias Todas las Categorias Hábitos de trabajo Comunicación Hábit…" at bounding box center [225, 41] width 206 height 20
